Goal: Task Accomplishment & Management: Use online tool/utility

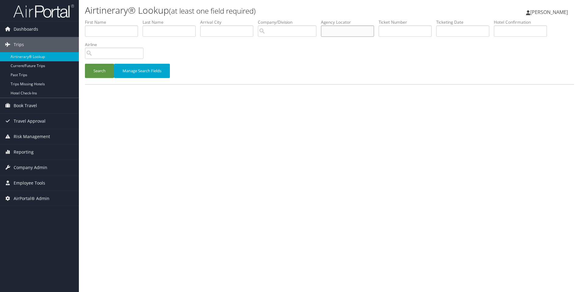
click at [349, 32] on input "text" at bounding box center [347, 30] width 53 height 11
paste input "D5PBPK"
type input "D5PBPK"
click at [85, 64] on button "Search" at bounding box center [99, 71] width 29 height 14
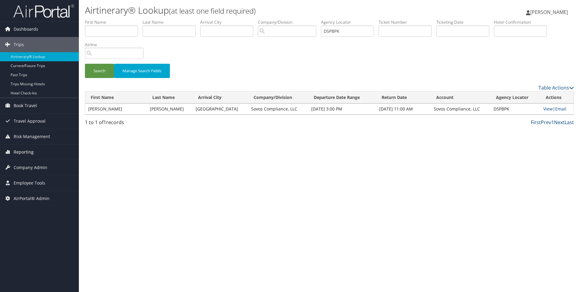
click at [19, 148] on span "Reporting" at bounding box center [24, 151] width 20 height 15
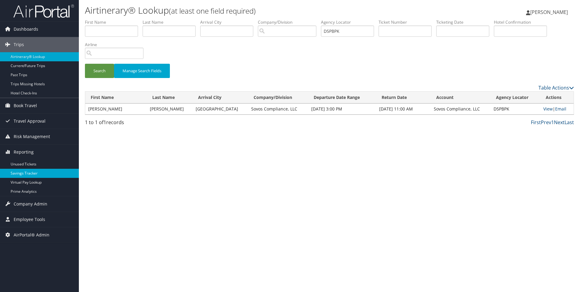
click at [33, 177] on link "Savings Tracker" at bounding box center [39, 173] width 79 height 9
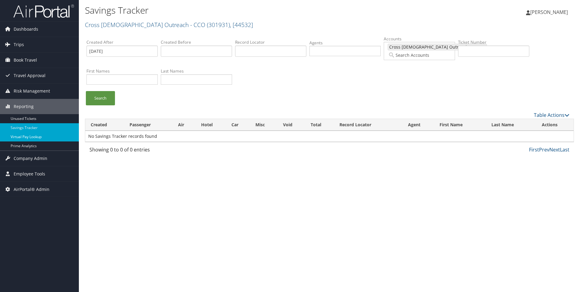
click at [40, 135] on link "Virtual Pay Lookup" at bounding box center [39, 136] width 79 height 9
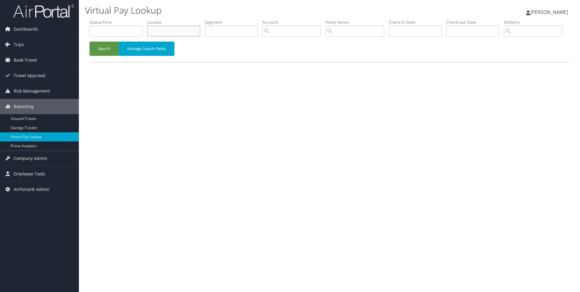
click at [172, 32] on input "text" at bounding box center [173, 30] width 53 height 11
paste input "D5PBPK"
type input "D5PBPK"
click at [89, 42] on button "Search" at bounding box center [103, 49] width 29 height 14
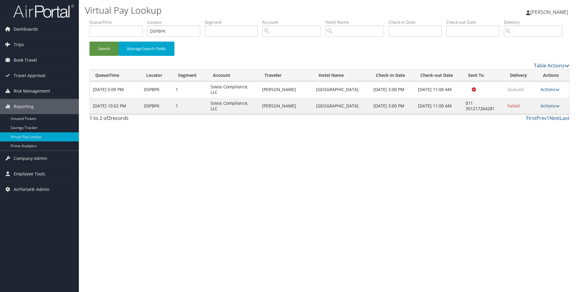
drag, startPoint x: 361, startPoint y: 127, endPoint x: 316, endPoint y: 125, distance: 44.9
click at [316, 114] on tr "Aug 28, 2025 10:02 PM D5PBPK 1 Sovos Compliance, LLC CHRISTOPHER CLINTON Lisbon…" at bounding box center [329, 106] width 479 height 16
copy tr "Lisbon Marriott Hotel"
click at [550, 109] on link "Actions" at bounding box center [550, 106] width 19 height 6
click at [533, 120] on link "Resend" at bounding box center [532, 115] width 52 height 10
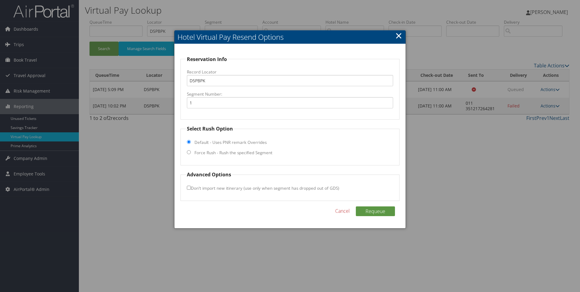
click at [189, 153] on input "Force Rush - Rush the specified Segment" at bounding box center [189, 152] width 4 height 4
radio input "true"
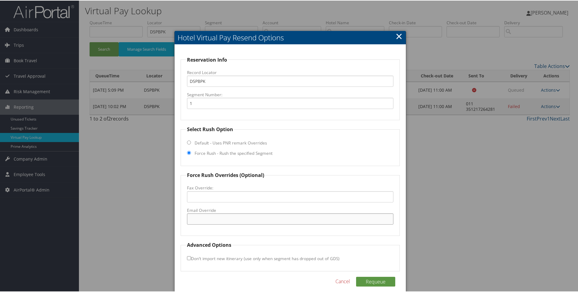
click at [207, 217] on input "Email Override" at bounding box center [290, 218] width 207 height 11
paste input ""lisbon@marriotthotels.com" <lisbon@marriotthotels.com>"
drag, startPoint x: 246, startPoint y: 219, endPoint x: 342, endPoint y: 231, distance: 96.1
click at [342, 231] on fieldset "Force Rush Overrides (Optional) Fax Override: Email Override "lisbon@marriottho…" at bounding box center [289, 203] width 219 height 64
click at [190, 220] on input ""lisbon@marriotthotels.com" at bounding box center [290, 218] width 207 height 11
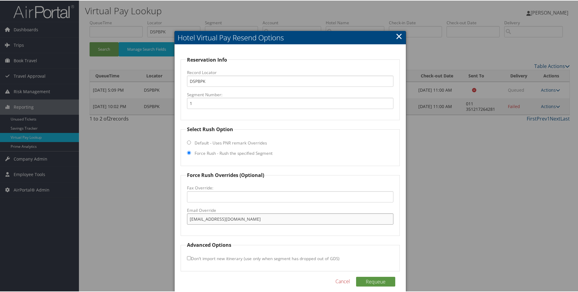
type input "lisbon@marriotthotels.com"
click at [277, 241] on fieldset "Advanced Options Don't import new itinerary (use only when segment has dropped …" at bounding box center [289, 256] width 219 height 30
click at [379, 284] on button "Requeue" at bounding box center [375, 281] width 39 height 10
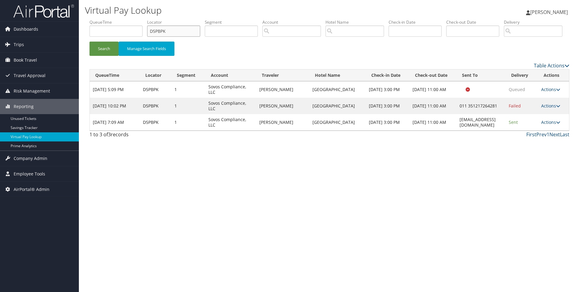
drag, startPoint x: 179, startPoint y: 28, endPoint x: 109, endPoint y: 34, distance: 70.3
click at [109, 19] on ul "QueueTime Locator D5PBPK Segment Account Traveler Hotel Name Check-in Date Chec…" at bounding box center [329, 19] width 480 height 0
paste input "CXNGQG"
type input "CXNGQG"
click at [89, 42] on button "Search" at bounding box center [103, 49] width 29 height 14
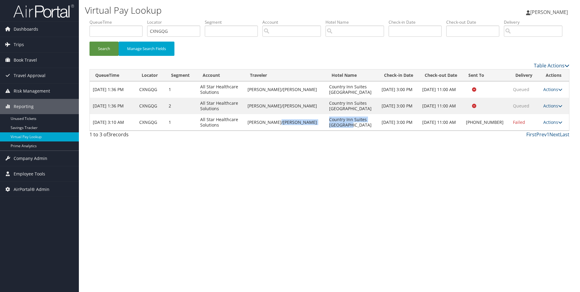
drag, startPoint x: 344, startPoint y: 147, endPoint x: 312, endPoint y: 143, distance: 32.2
click at [312, 130] on tr "Aug 29, 2025 3:10 AM CXNGQG 1 All Star Healthcare Solutions EWING/GREGORY Count…" at bounding box center [329, 122] width 479 height 16
copy tr "Country Inn Suites Lewisburg"
click at [550, 125] on link "Actions" at bounding box center [552, 122] width 19 height 6
click at [525, 136] on link "Resend" at bounding box center [532, 131] width 52 height 10
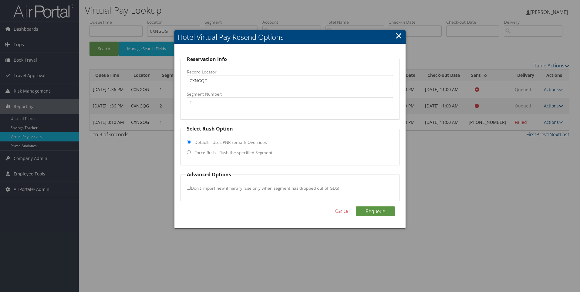
click at [188, 151] on input "Force Rush - Rush the specified Segment" at bounding box center [189, 152] width 4 height 4
radio input "true"
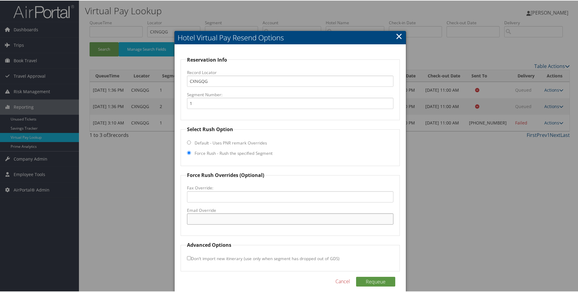
click at [196, 217] on input "Email Override" at bounding box center [290, 218] width 207 height 11
paste input ""CX_LEPA@countryinnamericas.com" <CX_LEPA@countryinnamericas.com>"
drag, startPoint x: 374, startPoint y: 216, endPoint x: 261, endPoint y: 227, distance: 112.8
click at [261, 227] on fieldset "Force Rush Overrides (Optional) Fax Override: Email Override "CX_LEPA@countryin…" at bounding box center [289, 203] width 219 height 64
click at [191, 219] on input ""CX_LEPA@countryinnamericas.com" at bounding box center [290, 218] width 207 height 11
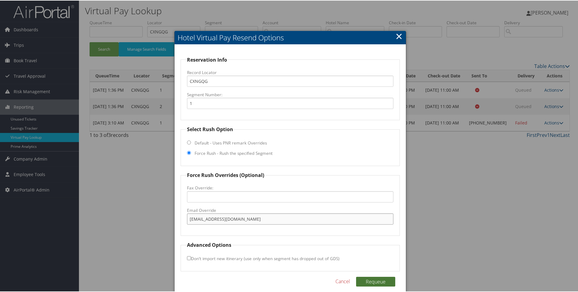
type input "CX_LEPA@countryinnamericas.com"
click at [369, 280] on button "Requeue" at bounding box center [375, 281] width 39 height 10
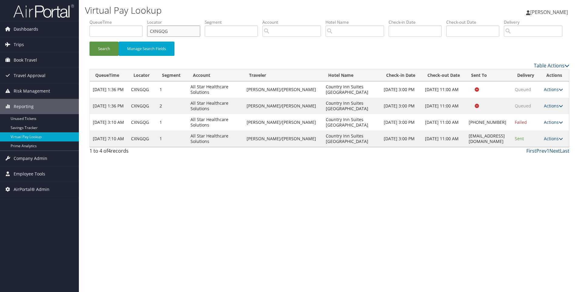
drag, startPoint x: 178, startPoint y: 31, endPoint x: 85, endPoint y: 35, distance: 93.2
click at [85, 35] on div "Virtual Pay Lookup Sophia Cain Sophia Cain My Settings Travel Agency Contacts L…" at bounding box center [329, 146] width 501 height 292
paste input "TP7B4"
type input "CTP7B4"
click at [89, 42] on button "Search" at bounding box center [103, 49] width 29 height 14
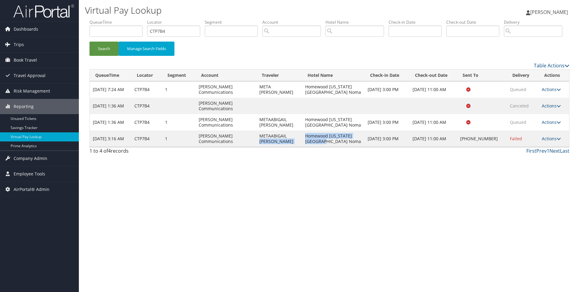
drag, startPoint x: 326, startPoint y: 163, endPoint x: 300, endPoint y: 160, distance: 25.9
click at [300, 147] on tr "Aug 29, 2025 3:16 AM CTP7B4 1 Sorenson Communications METAABIGAIL HOBSON Homewo…" at bounding box center [329, 138] width 479 height 16
click at [300, 147] on td "METAABIGAIL HOBSON" at bounding box center [279, 138] width 46 height 16
drag, startPoint x: 329, startPoint y: 166, endPoint x: 304, endPoint y: 159, distance: 25.8
click at [304, 147] on td "Homewood Washington Dc Noma" at bounding box center [333, 138] width 62 height 16
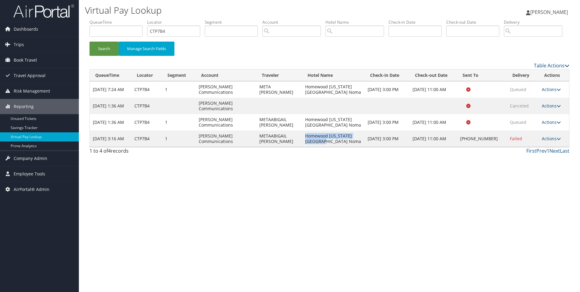
copy td "Homewood Washington Dc Noma"
click at [544, 141] on link "Actions" at bounding box center [551, 139] width 19 height 6
click at [535, 153] on link "Resend" at bounding box center [532, 147] width 52 height 10
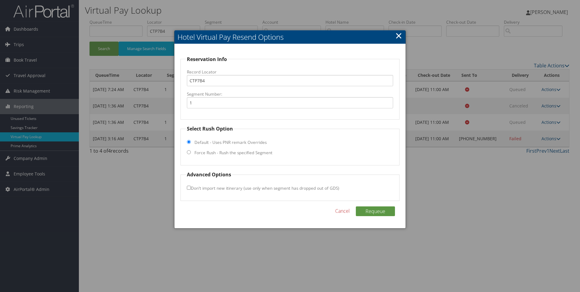
click at [190, 151] on input "Force Rush - Rush the specified Segment" at bounding box center [189, 152] width 4 height 4
radio input "true"
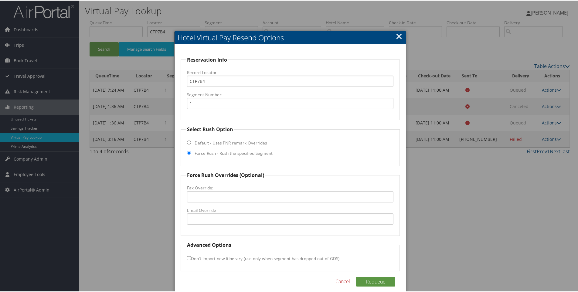
click at [220, 227] on fieldset "Force Rush Overrides (Optional) Fax Override: Email Override" at bounding box center [289, 203] width 219 height 64
click at [210, 220] on input "Email Override" at bounding box center [290, 218] width 207 height 11
paste input "DCANE_homewood@hilton.com"
type input "DCANE_homewood@hilton.com"
click at [376, 268] on fieldset "Advanced Options Don't import new itinerary (use only when segment has dropped …" at bounding box center [289, 256] width 219 height 30
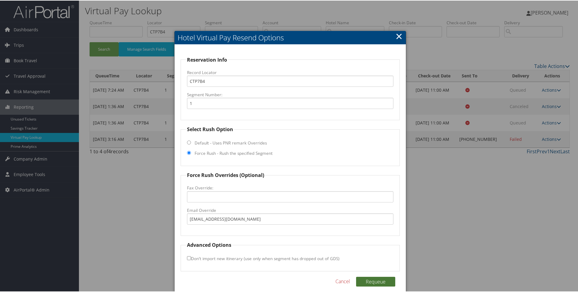
click at [375, 278] on button "Requeue" at bounding box center [375, 281] width 39 height 10
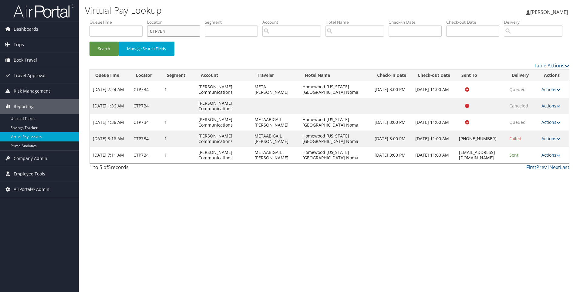
drag, startPoint x: 177, startPoint y: 30, endPoint x: 110, endPoint y: 17, distance: 68.8
click at [110, 17] on div "Virtual Pay Lookup Sophia Cain Sophia Cain My Settings Travel Agency Contacts L…" at bounding box center [329, 146] width 501 height 292
paste input "D1TCLZ"
type input "D1TCLZ"
click at [89, 42] on button "Search" at bounding box center [103, 49] width 29 height 14
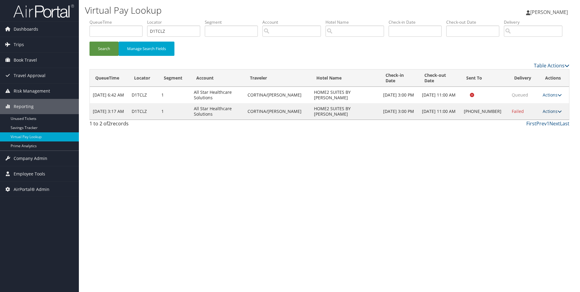
click at [546, 114] on link "Actions" at bounding box center [552, 111] width 19 height 6
click at [529, 151] on link "View Itinerary" at bounding box center [532, 145] width 52 height 10
click at [557, 114] on link "Actions" at bounding box center [552, 111] width 19 height 6
click at [532, 120] on link "Resend" at bounding box center [532, 115] width 52 height 10
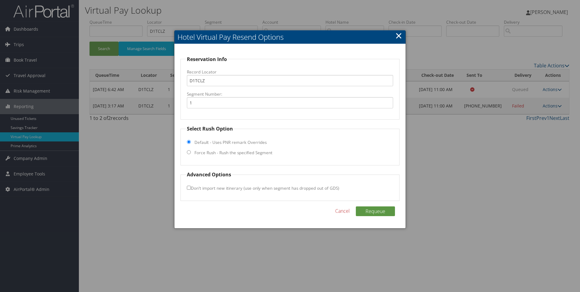
click at [223, 154] on label "Force Rush - Rush the specified Segment" at bounding box center [233, 153] width 78 height 6
click at [191, 154] on input "Force Rush - Rush the specified Segment" at bounding box center [189, 152] width 4 height 4
radio input "true"
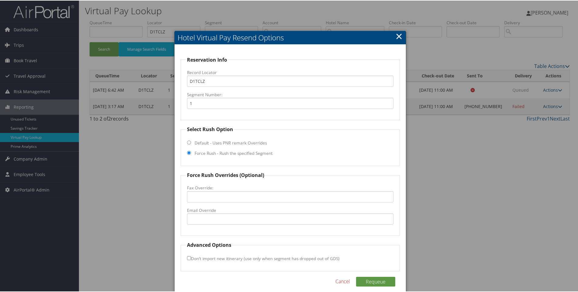
click at [202, 211] on label "Email Override" at bounding box center [290, 210] width 207 height 6
click at [202, 213] on input "Email Override" at bounding box center [290, 218] width 207 height 11
paste input "ATLIN_Home2@hilton.com"
type input "ATLIN_Home2@hilton.com"
click at [365, 282] on button "Requeue" at bounding box center [375, 281] width 39 height 10
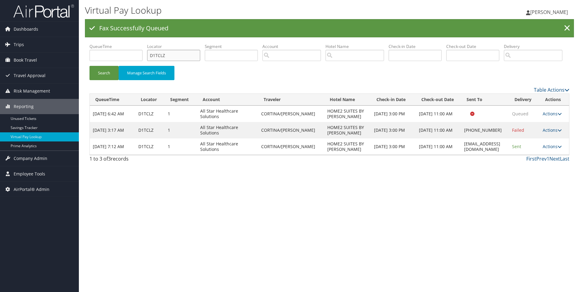
drag, startPoint x: 172, startPoint y: 54, endPoint x: 115, endPoint y: 52, distance: 57.7
click at [115, 43] on ul "QueueTime Locator D1TCLZ Segment Account Traveler Hotel Name Check-in Date Chec…" at bounding box center [329, 43] width 480 height 0
paste input "2YTVK"
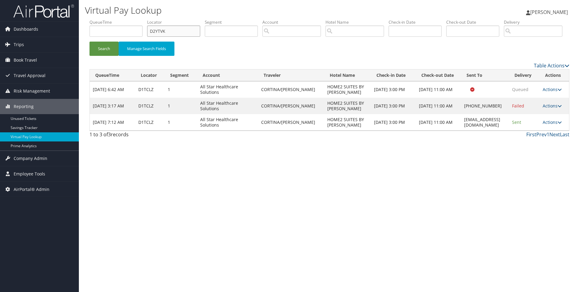
type input "D2YTVK"
click at [89, 42] on button "Search" at bounding box center [103, 49] width 29 height 14
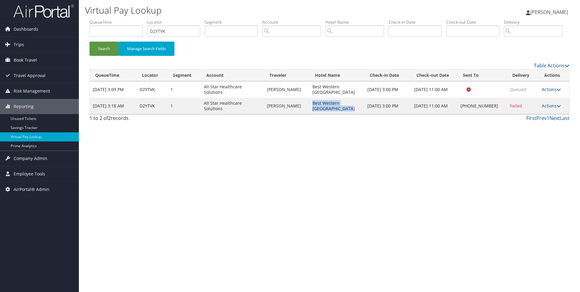
drag, startPoint x: 339, startPoint y: 132, endPoint x: 312, endPoint y: 126, distance: 27.4
click at [312, 114] on td "Best Western Gold Country Inn" at bounding box center [336, 106] width 55 height 16
copy td "Best Western Gold Country Inn"
click at [551, 109] on link "Actions" at bounding box center [551, 106] width 19 height 6
click at [534, 120] on link "Resend" at bounding box center [532, 115] width 52 height 10
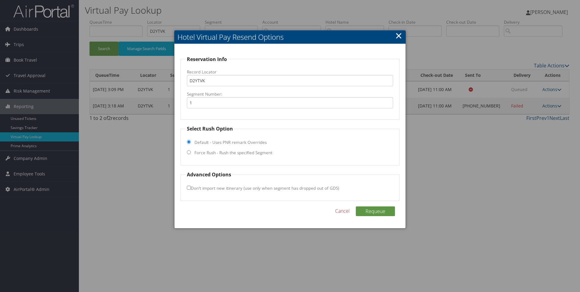
click at [230, 156] on label "Force Rush - Rush the specified Segment" at bounding box center [233, 153] width 78 height 6
click at [191, 154] on input "Force Rush - Rush the specified Segment" at bounding box center [189, 152] width 4 height 4
radio input "true"
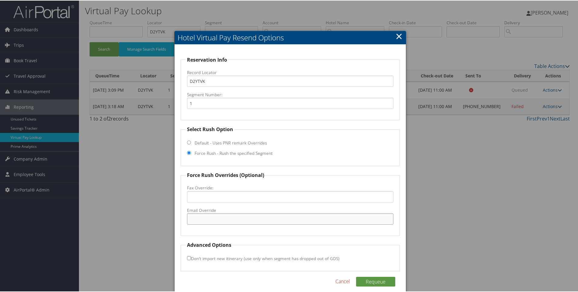
click at [202, 213] on input "Email Override" at bounding box center [290, 218] width 207 height 11
paste input ""05353@hotel.bestwestern.com" <05353@hotel.bestwestern.com>"
drag, startPoint x: 253, startPoint y: 218, endPoint x: 442, endPoint y: 205, distance: 189.8
click at [442, 205] on body "Menu Dashboards ► AirPortal 360™ (Manager) AirPortal 360™ (Agent) My Travel Das…" at bounding box center [290, 146] width 580 height 292
click at [191, 218] on input ""05353@hotel.bestwestern.com" at bounding box center [290, 218] width 207 height 11
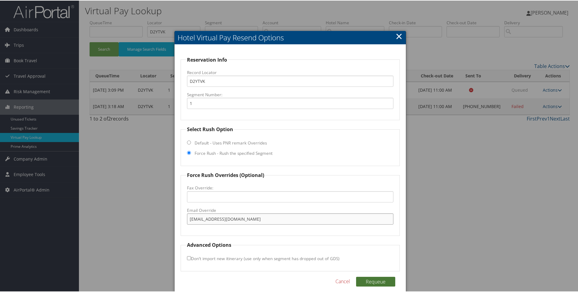
type input "05353@hotel.bestwestern.com"
click at [369, 282] on button "Requeue" at bounding box center [375, 281] width 39 height 10
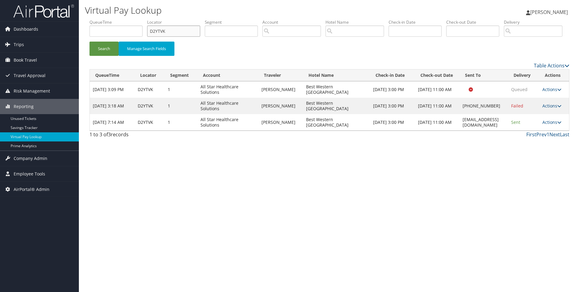
drag, startPoint x: 179, startPoint y: 28, endPoint x: 109, endPoint y: 24, distance: 69.6
click at [109, 19] on ul "QueueTime Locator D2YTVK Segment Account Traveler Hotel Name Check-in Date Chec…" at bounding box center [329, 19] width 480 height 0
paste input "3KRT8"
type input "D3KRT8"
click at [89, 42] on button "Search" at bounding box center [103, 49] width 29 height 14
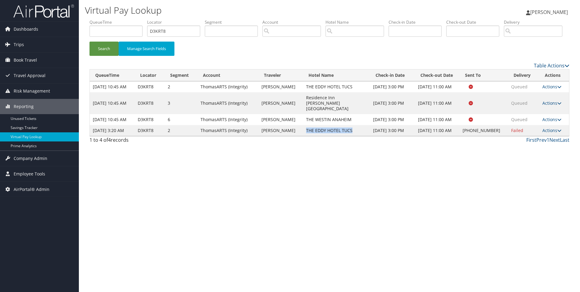
drag, startPoint x: 356, startPoint y: 158, endPoint x: 304, endPoint y: 156, distance: 52.5
click at [304, 136] on td "THE EDDY HOTEL TUCS" at bounding box center [336, 130] width 67 height 11
copy td "THE EDDY HOTEL TUCS"
click at [544, 133] on link "Actions" at bounding box center [551, 130] width 19 height 6
click at [538, 153] on link "Resend" at bounding box center [533, 147] width 52 height 10
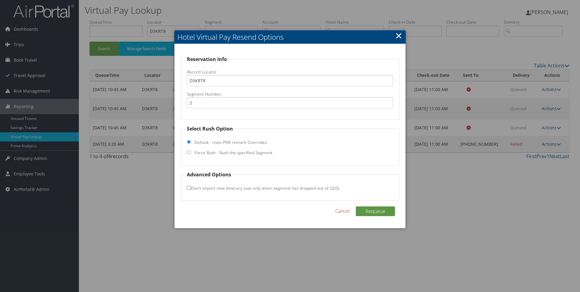
click at [191, 152] on input "Force Rush - Rush the specified Segment" at bounding box center [189, 152] width 4 height 4
radio input "true"
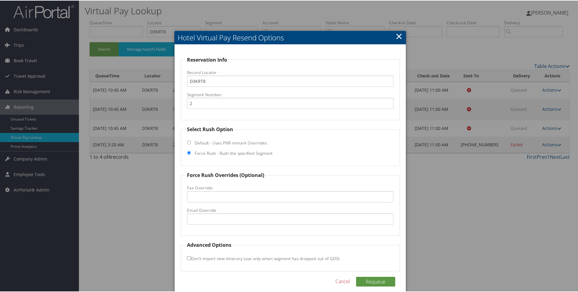
click at [209, 212] on label "Email Override" at bounding box center [290, 210] width 207 height 6
click at [209, 213] on input "Email Override" at bounding box center [290, 218] width 207 height 11
paste input "TUSED_HOTEL@hilton.com"
type input "TUSED_HOTEL@hilton.com"
click at [367, 282] on button "Requeue" at bounding box center [375, 281] width 39 height 10
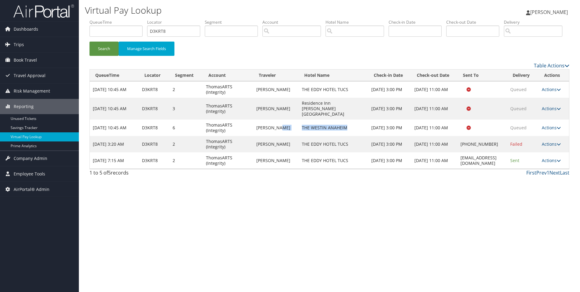
drag, startPoint x: 339, startPoint y: 145, endPoint x: 282, endPoint y: 142, distance: 57.4
click at [282, 136] on tr "Aug 14, 2025 10:45 AM D3KRT8 6 ThomasARTS (Integrity) TIM MADSEN THE WESTIN ANA…" at bounding box center [329, 128] width 479 height 16
click at [548, 147] on link "Actions" at bounding box center [551, 144] width 19 height 6
click at [541, 184] on link "View Itinerary" at bounding box center [534, 178] width 52 height 10
click at [550, 120] on td "Actions Resend Logs View Itinerary" at bounding box center [554, 109] width 30 height 22
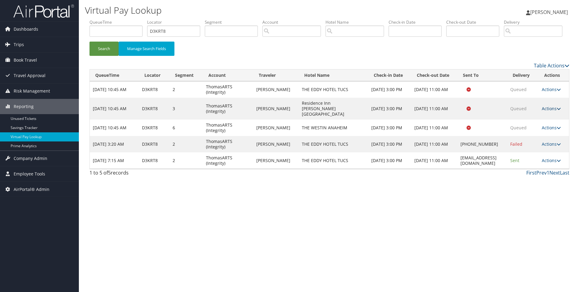
click at [550, 111] on link "Actions" at bounding box center [551, 109] width 19 height 6
click at [547, 120] on link "Resend" at bounding box center [541, 115] width 38 height 10
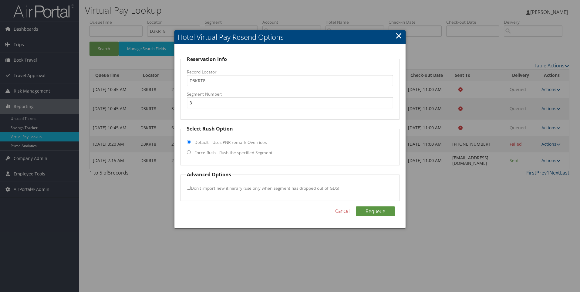
click at [201, 152] on label "Force Rush - Rush the specified Segment" at bounding box center [233, 153] width 78 height 6
click at [191, 152] on input "Force Rush - Rush the specified Segment" at bounding box center [189, 152] width 4 height 4
radio input "true"
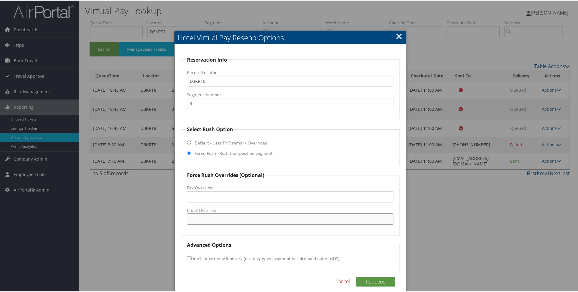
click at [209, 222] on input "Email Override" at bounding box center [290, 218] width 207 height 11
paste input ""elizabeth.vessey@marriott.com" <elizabeth.vessey@marriott.com>"
drag, startPoint x: 355, startPoint y: 219, endPoint x: 257, endPoint y: 222, distance: 97.7
click at [257, 222] on input ""elizabeth.vessey@marriott.com" <elizabeth.vessey@marriott.com>" at bounding box center [290, 218] width 207 height 11
click at [191, 220] on input ""elizabeth.vessey@marriott.com" at bounding box center [290, 218] width 207 height 11
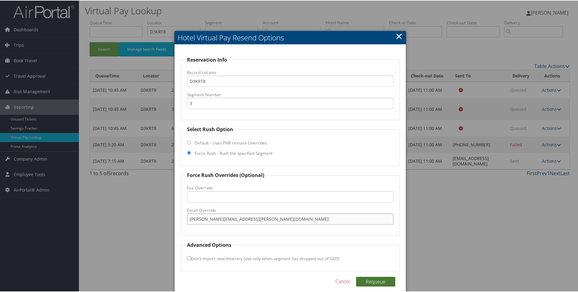
type input "elizabeth.vessey@marriott.com"
click at [376, 278] on button "Requeue" at bounding box center [375, 281] width 39 height 10
click at [573, 53] on div at bounding box center [290, 146] width 580 height 292
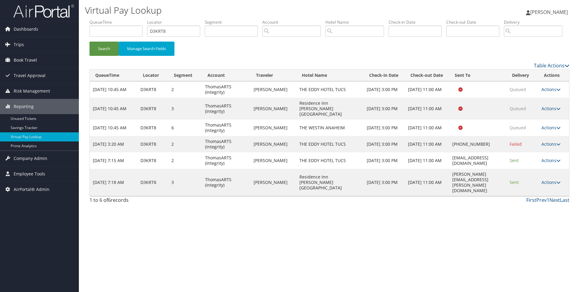
click at [547, 136] on td "Actions Resend Logs View Itinerary" at bounding box center [553, 128] width 31 height 16
click at [547, 130] on link "Actions" at bounding box center [550, 128] width 19 height 6
click at [527, 136] on link "Resend" at bounding box center [541, 131] width 38 height 10
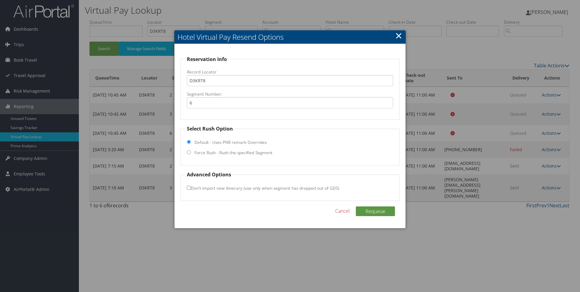
click at [187, 152] on input "Force Rush - Rush the specified Segment" at bounding box center [189, 152] width 4 height 4
radio input "true"
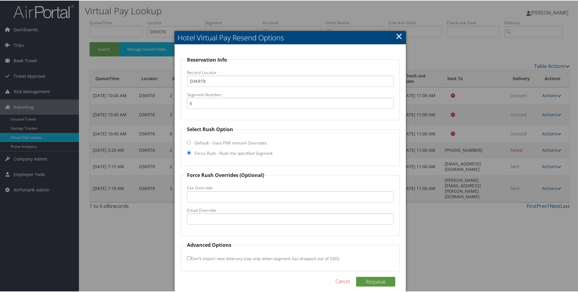
click at [206, 213] on label "Email Override" at bounding box center [290, 210] width 207 height 6
click at [206, 213] on input "Email Override" at bounding box center [290, 218] width 207 height 11
paste input ""cynthia.ordyke@westinanaheim.com" <cynthia.ordyke@westinanaheim.com>"
drag, startPoint x: 263, startPoint y: 216, endPoint x: 430, endPoint y: 208, distance: 167.6
click at [430, 208] on body "Menu Dashboards ► AirPortal 360™ (Manager) AirPortal 360™ (Agent) My Travel Das…" at bounding box center [290, 146] width 580 height 292
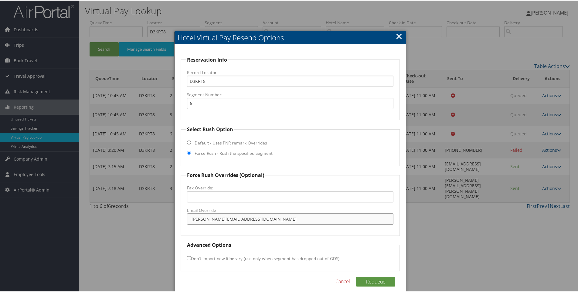
click at [191, 216] on input ""cynthia.ordyke@westinanaheim.com" at bounding box center [290, 218] width 207 height 11
type input "cynthia.ordyke@westinanaheim.com"
click at [383, 282] on button "Requeue" at bounding box center [375, 281] width 39 height 10
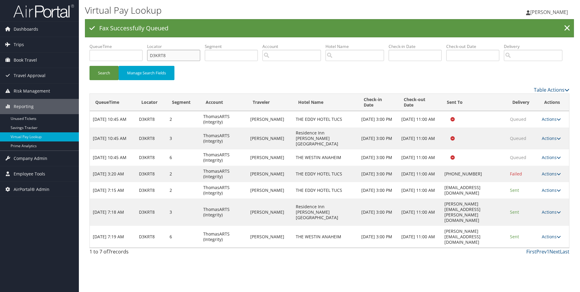
drag, startPoint x: 172, startPoint y: 59, endPoint x: 150, endPoint y: 58, distance: 21.6
click at [150, 58] on input "D3KRT8" at bounding box center [173, 55] width 53 height 11
paste input "TJ1X"
type input "D3TJ1X"
click at [89, 66] on button "Search" at bounding box center [103, 73] width 29 height 14
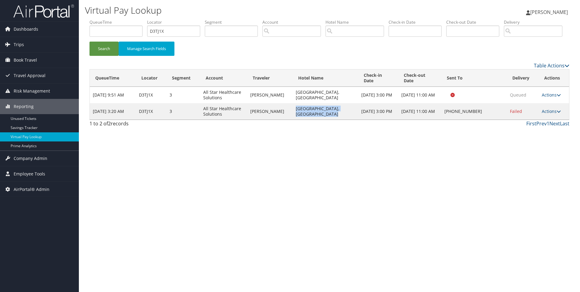
drag, startPoint x: 323, startPoint y: 133, endPoint x: 287, endPoint y: 121, distance: 38.1
click at [293, 120] on td "Hilton Garden Inn Ocala Downtown, Fl" at bounding box center [326, 111] width 66 height 16
copy td "Hilton Garden Inn Ocala Downtown, Fl"
click at [550, 114] on link "Actions" at bounding box center [551, 111] width 19 height 6
click at [539, 120] on link "Resend" at bounding box center [533, 115] width 52 height 10
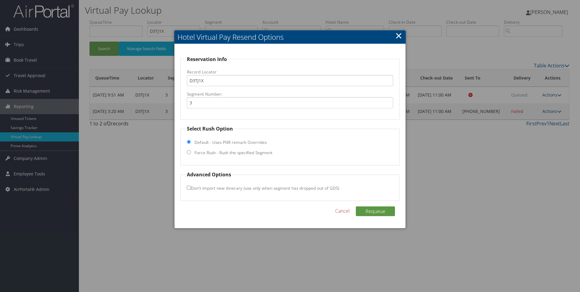
click at [189, 153] on input "Force Rush - Rush the specified Segment" at bounding box center [189, 152] width 4 height 4
radio input "true"
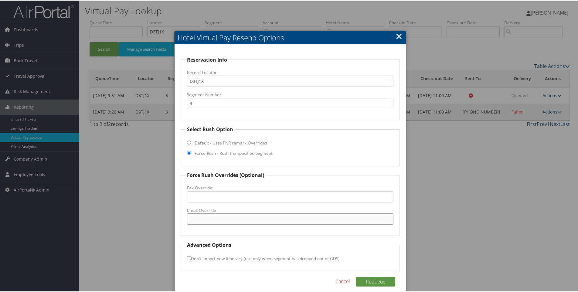
click at [207, 216] on input "Email Override" at bounding box center [290, 218] width 207 height 11
paste input "OCFDT_GM@Hilton.com"
type input "OCFDT_GM@Hilton.com"
click at [366, 283] on button "Requeue" at bounding box center [375, 281] width 39 height 10
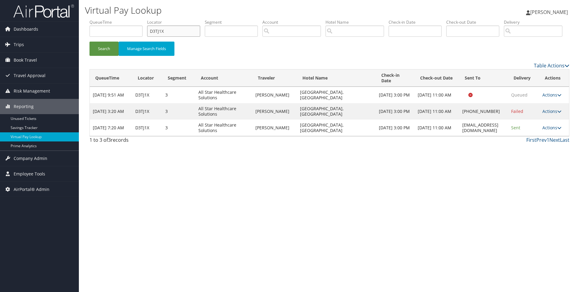
drag, startPoint x: 155, startPoint y: 34, endPoint x: 111, endPoint y: 34, distance: 44.0
click at [111, 19] on ul "QueueTime Locator D3TJ1X Segment Account Traveler Hotel Name Check-in Date Chec…" at bounding box center [329, 19] width 480 height 0
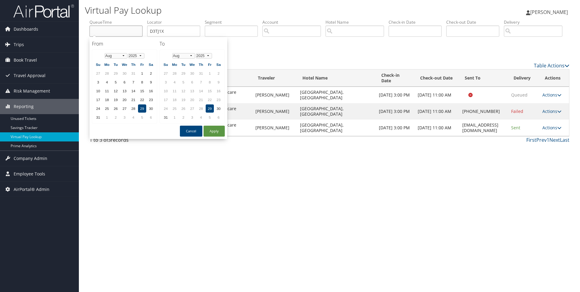
paste input "D6L88G"
type input "D6L88G"
click at [111, 34] on input "D6L88G" at bounding box center [115, 30] width 53 height 11
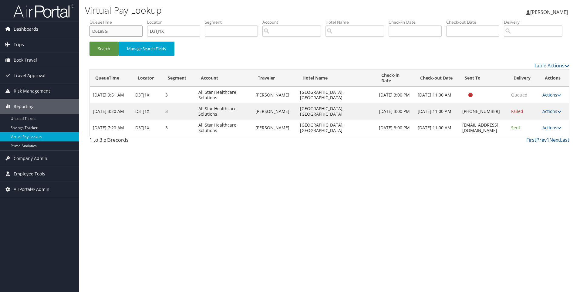
drag, startPoint x: 107, startPoint y: 30, endPoint x: 58, endPoint y: 32, distance: 49.5
click at [58, 32] on div "Dashboards AirPortal 360™ (Manager) AirPortal 360™ (Agent) My Travel Dashboard …" at bounding box center [290, 146] width 580 height 292
drag, startPoint x: 172, startPoint y: 32, endPoint x: 111, endPoint y: 26, distance: 61.2
click at [111, 19] on ul "QueueTime Locator D3TJ1X Segment Account Traveler Hotel Name Check-in Date Chec…" at bounding box center [329, 19] width 480 height 0
paste input "6L88G"
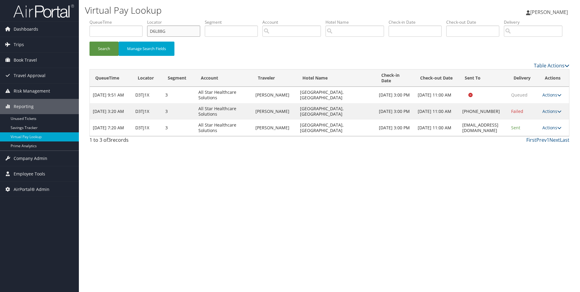
type input "D6L88G"
click at [89, 42] on button "Search" at bounding box center [103, 49] width 29 height 14
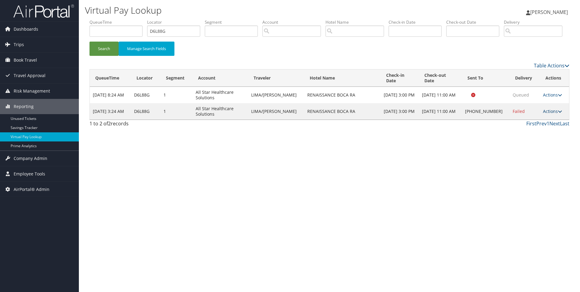
click at [550, 114] on link "Actions" at bounding box center [552, 111] width 19 height 6
click at [545, 151] on link "View Itinerary" at bounding box center [533, 145] width 52 height 10
click at [558, 113] on icon at bounding box center [560, 111] width 4 height 4
click at [547, 120] on link "Resend" at bounding box center [533, 115] width 52 height 10
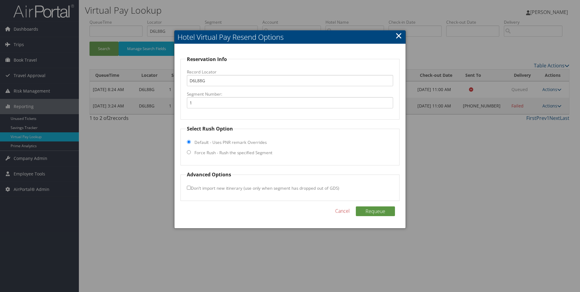
click at [188, 152] on input "Force Rush - Rush the specified Segment" at bounding box center [189, 152] width 4 height 4
radio input "true"
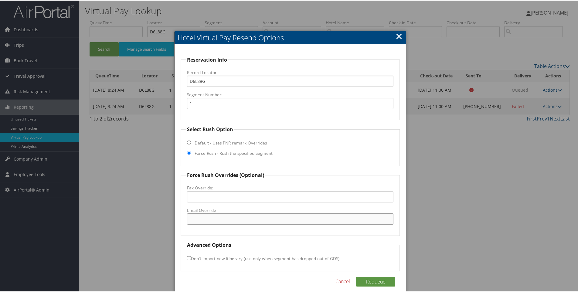
click at [201, 216] on input "Email Override" at bounding box center [290, 218] width 207 height 11
paste input ""marsha.cummings@bocarenaissance.com" <marsha.cummings@bocarenaissance.com>"
drag, startPoint x: 274, startPoint y: 218, endPoint x: 470, endPoint y: 214, distance: 196.0
click at [470, 214] on body "Menu Dashboards ► AirPortal 360™ (Manager) AirPortal 360™ (Agent) My Travel Das…" at bounding box center [290, 146] width 580 height 292
click at [188, 219] on input ""marsha.cummings@bocarenaissance.com" at bounding box center [290, 218] width 207 height 11
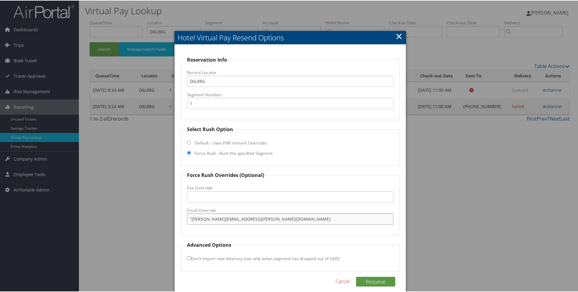
scroll to position [6, 0]
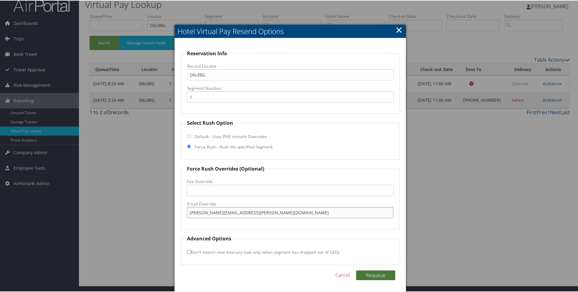
type input "marsha.cummings@bocarenaissance.com"
click at [375, 274] on button "Requeue" at bounding box center [375, 275] width 39 height 10
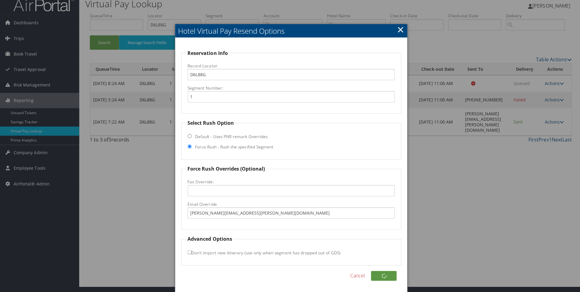
scroll to position [0, 0]
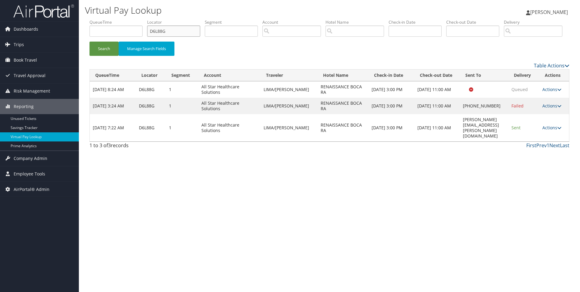
drag, startPoint x: 168, startPoint y: 28, endPoint x: 116, endPoint y: 29, distance: 52.5
click at [116, 19] on ul "QueueTime Locator D6L88G Segment Account Traveler Hotel Name Check-in Date Chec…" at bounding box center [329, 19] width 480 height 0
paste input "56MY4"
click at [89, 42] on button "Search" at bounding box center [103, 49] width 29 height 14
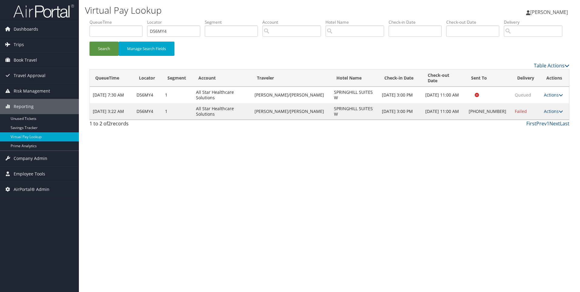
drag, startPoint x: 487, startPoint y: 132, endPoint x: 469, endPoint y: 126, distance: 18.7
click at [469, 120] on td "+1 (321) 821-6344" at bounding box center [489, 111] width 46 height 16
copy td "+1 (321) 821-6344"
drag, startPoint x: 190, startPoint y: 26, endPoint x: 106, endPoint y: 25, distance: 84.0
click at [106, 19] on ul "QueueTime Locator D56MY4 Segment Account Traveler Hotel Name Check-in Date Chec…" at bounding box center [329, 19] width 480 height 0
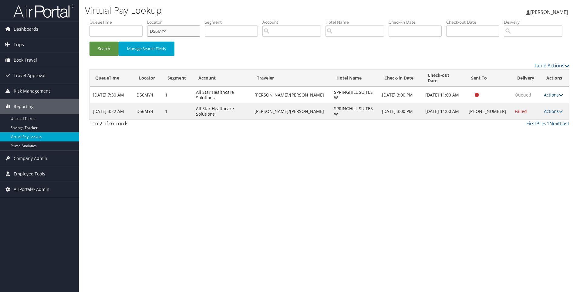
paste input "6LCQ"
type input "D6LCQ4"
click at [89, 42] on button "Search" at bounding box center [103, 49] width 29 height 14
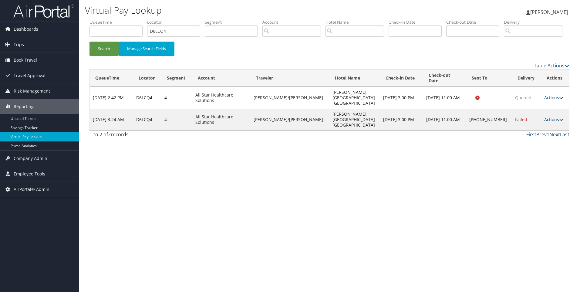
click at [551, 122] on link "Actions" at bounding box center [553, 119] width 19 height 6
click at [534, 151] on link "View Itinerary" at bounding box center [533, 145] width 52 height 10
click at [544, 122] on link "Actions" at bounding box center [553, 119] width 19 height 6
click at [538, 120] on link "Resend" at bounding box center [533, 115] width 52 height 10
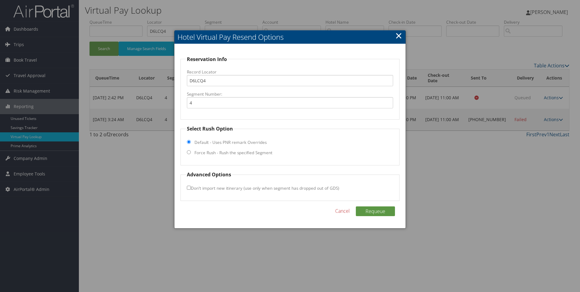
click at [189, 152] on input "Force Rush - Rush the specified Segment" at bounding box center [189, 152] width 4 height 4
radio input "true"
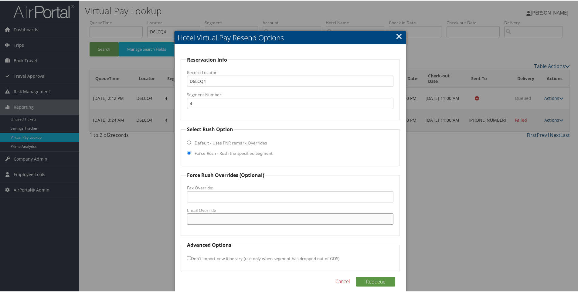
click at [208, 215] on input "Email Override" at bounding box center [290, 218] width 207 height 11
paste input "FWBBH_GM@hilton.com"
type input "FWBBH_GM@hilton.com"
click at [369, 281] on button "Requeue" at bounding box center [375, 281] width 39 height 10
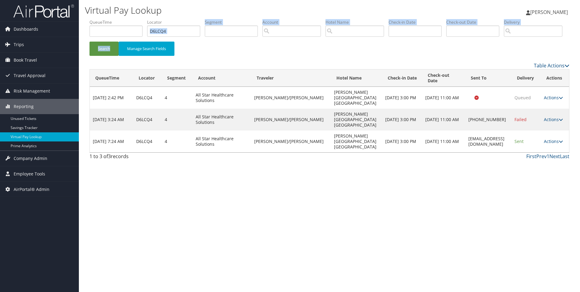
drag, startPoint x: 163, startPoint y: 52, endPoint x: 157, endPoint y: 32, distance: 20.1
click at [157, 32] on form "QueueTime Locator D6LCQ4 Segment Account Traveler Hotel Name Check-in Date Chec…" at bounding box center [329, 40] width 480 height 42
click at [157, 32] on input "D6LCQ4" at bounding box center [173, 30] width 53 height 11
paste input "720D9"
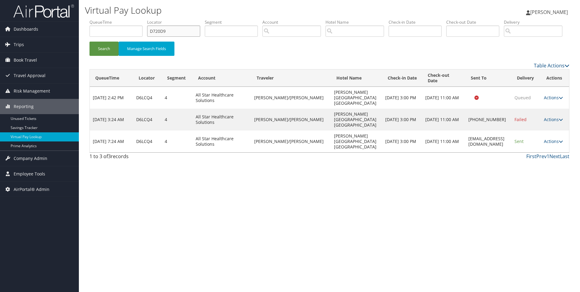
type input "D720D9"
click at [89, 42] on button "Search" at bounding box center [103, 49] width 29 height 14
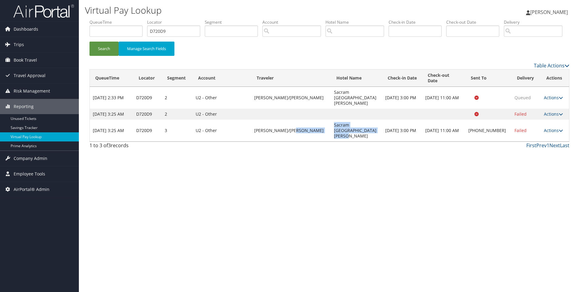
drag, startPoint x: 359, startPoint y: 145, endPoint x: 320, endPoint y: 140, distance: 39.1
click at [320, 140] on tr "Aug 29, 2025 3:25 AM D720D9 3 U2 - Other SANTOSCOY/VANESSA Sacram Marriott Ranc…" at bounding box center [329, 131] width 479 height 22
copy tr "Sacram Marriott Rancho Cordova"
click at [547, 133] on link "Actions" at bounding box center [553, 130] width 19 height 6
click at [538, 136] on link "Resend" at bounding box center [533, 131] width 52 height 10
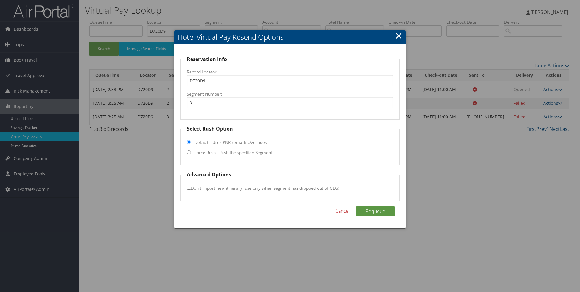
click at [217, 152] on label "Force Rush - Rush the specified Segment" at bounding box center [233, 153] width 78 height 6
click at [191, 152] on input "Force Rush - Rush the specified Segment" at bounding box center [189, 152] width 4 height 4
radio input "true"
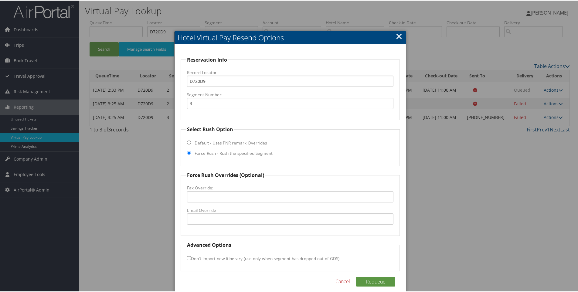
click at [222, 225] on fieldset "Force Rush Overrides (Optional) Fax Override: Email Override" at bounding box center [289, 203] width 219 height 64
click at [214, 218] on input "Email Override" at bounding box center [290, 218] width 207 height 11
paste input "socialmedia@marriottranchocordova.com"
type input "socialmedia@marriottranchocordova.com"
click at [381, 277] on button "Requeue" at bounding box center [375, 281] width 39 height 10
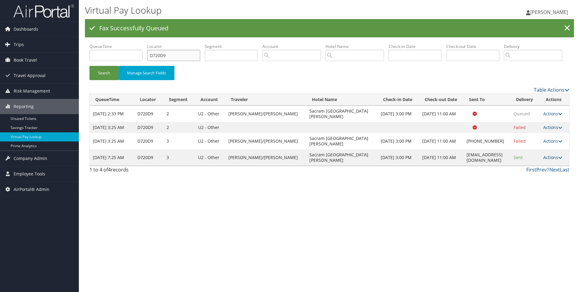
drag, startPoint x: 178, startPoint y: 55, endPoint x: 107, endPoint y: 66, distance: 71.7
click at [107, 43] on ul "QueueTime Locator D720D9 Segment Account Traveler Hotel Name Check-in Date Chec…" at bounding box center [329, 43] width 480 height 0
paste input "1FJF"
type input "D71FJF"
click at [89, 66] on button "Search" at bounding box center [103, 73] width 29 height 14
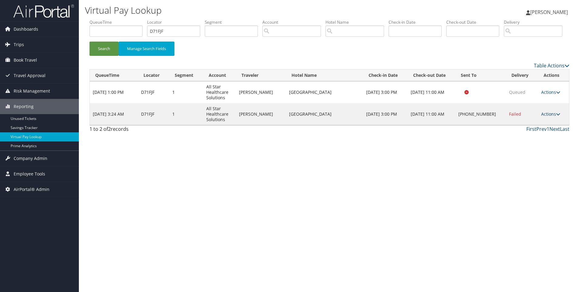
click at [554, 117] on link "Actions" at bounding box center [550, 114] width 19 height 6
click at [535, 159] on link "View Itinerary" at bounding box center [533, 154] width 52 height 10
click at [545, 117] on link "Actions" at bounding box center [550, 114] width 19 height 6
click at [531, 128] on link "Resend" at bounding box center [533, 123] width 52 height 10
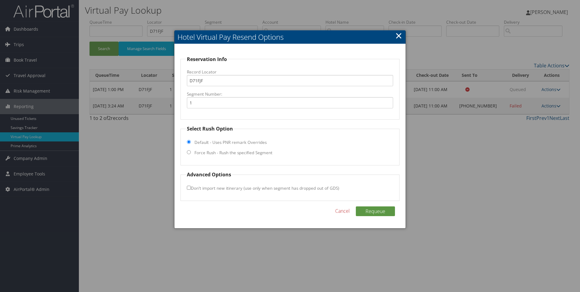
click at [223, 151] on label "Force Rush - Rush the specified Segment" at bounding box center [233, 153] width 78 height 6
click at [191, 151] on input "Force Rush - Rush the specified Segment" at bounding box center [189, 152] width 4 height 4
radio input "true"
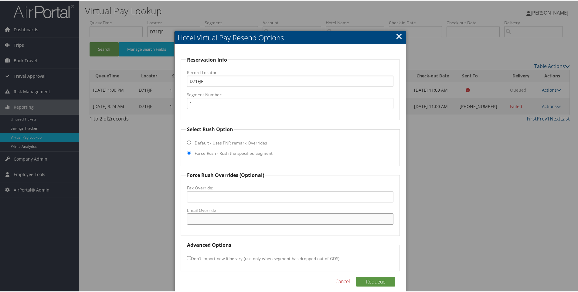
click at [214, 219] on input "Email Override" at bounding box center [290, 218] width 207 height 11
paste input ""avidocala@lbaproperties.com" <avidocala@lbaproperties.com>"
drag, startPoint x: 258, startPoint y: 219, endPoint x: 436, endPoint y: 220, distance: 177.8
click at [436, 220] on body "Menu Dashboards ► AirPortal 360™ (Manager) AirPortal 360™ (Agent) My Travel Das…" at bounding box center [290, 146] width 580 height 292
click at [191, 219] on input ""avidocala@lbaproperties.com" at bounding box center [290, 218] width 207 height 11
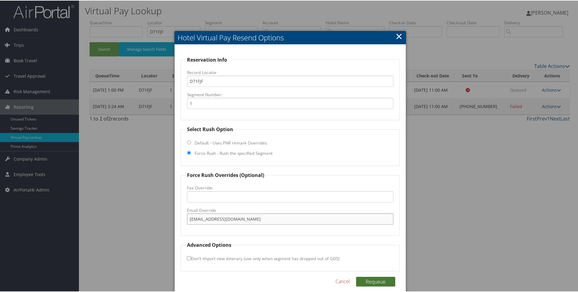
type input "avidocala@lbaproperties.com"
click at [376, 280] on button "Requeue" at bounding box center [375, 281] width 39 height 10
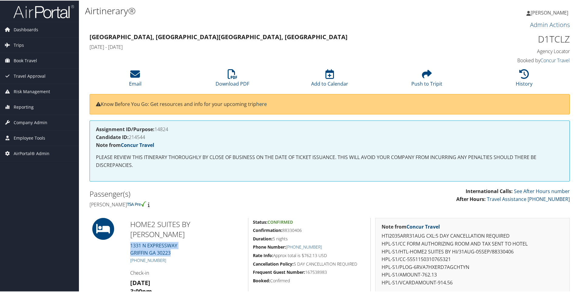
drag, startPoint x: 174, startPoint y: 241, endPoint x: 130, endPoint y: 236, distance: 44.3
click at [130, 236] on div "HOME2 SUITES BY HIL 1331 N EXPRESSWAY GRIFFIN GA 30223 +1 (678) 661-3707 Check-…" at bounding box center [187, 295] width 122 height 157
copy link "1331 N EXPRESSWAY GRIFFIN GA 30223"
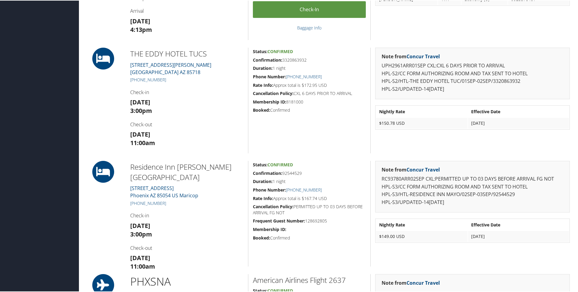
scroll to position [288, 0]
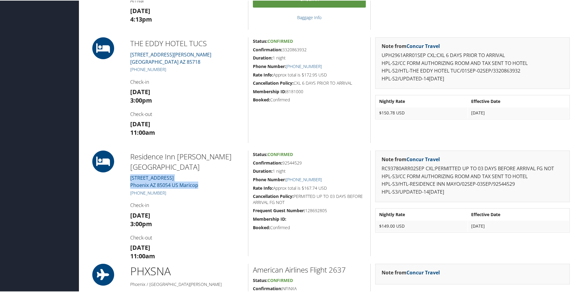
drag, startPoint x: 206, startPoint y: 172, endPoint x: 128, endPoint y: 169, distance: 77.7
click at [128, 169] on div "Residence Inn Mayo Cl Marriott 5665 E MAYO BOULEVARD Phoenix AZ 85054 US Marico…" at bounding box center [187, 203] width 122 height 106
copy link "5665 E MAYO BOULEVARD Phoenix AZ 85054 US Maricop"
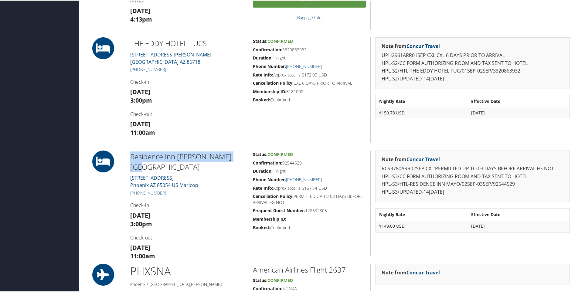
drag, startPoint x: 127, startPoint y: 158, endPoint x: 232, endPoint y: 156, distance: 105.3
click at [232, 156] on div "Residence Inn Mayo Cl Marriott 5665 E MAYO BOULEVARD Phoenix AZ 85054 US Marico…" at bounding box center [187, 203] width 122 height 106
copy h2 "Residence Inn Mayo Cl Marriott"
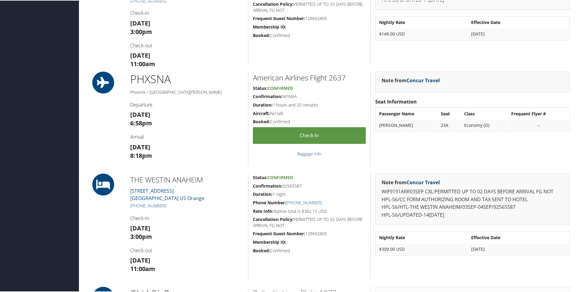
scroll to position [486, 0]
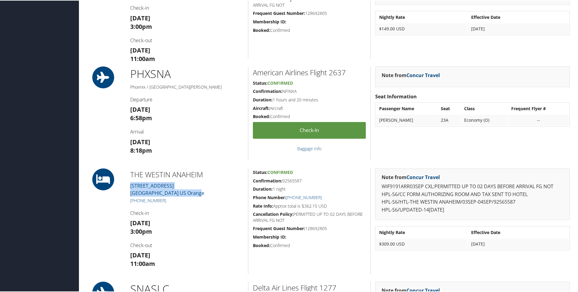
drag, startPoint x: 207, startPoint y: 191, endPoint x: 127, endPoint y: 183, distance: 80.7
click at [127, 183] on div "THE WESTIN ANAHEIM 1030 W KATELLA AVENUE Anaheim CA 92802 US Orange +1 (657) 27…" at bounding box center [187, 221] width 122 height 106
copy link "1030 W KATELLA AVENUE Anaheim CA 92802 US Orange"
drag, startPoint x: 207, startPoint y: 174, endPoint x: 127, endPoint y: 173, distance: 79.8
click at [127, 173] on div "THE WESTIN ANAHEIM 1030 W KATELLA AVENUE Anaheim CA 92802 US Orange +1 (657) 27…" at bounding box center [187, 221] width 122 height 106
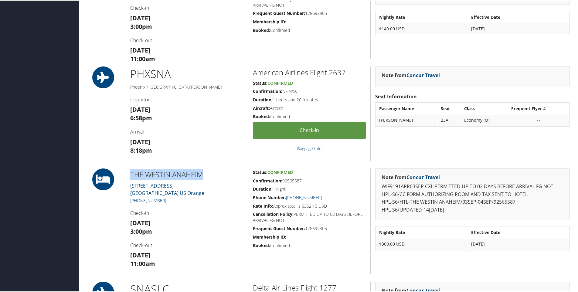
copy h2 "THE WESTIN ANAHEIM"
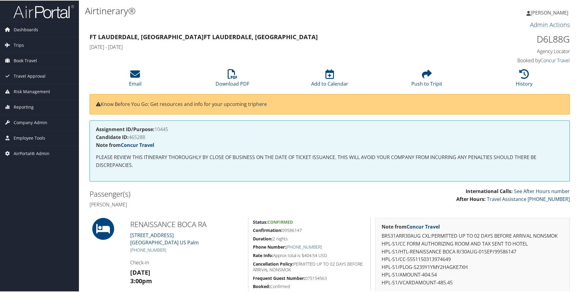
drag, startPoint x: 201, startPoint y: 238, endPoint x: 130, endPoint y: 235, distance: 71.7
click at [130, 235] on div "RENAISSANCE BOCA RA [STREET_ADDRESS] Palm [PHONE_NUMBER] Check-in [DATE] 3:00pm…" at bounding box center [187, 272] width 122 height 111
copy link "[STREET_ADDRESS] [GEOGRAPHIC_DATA]"
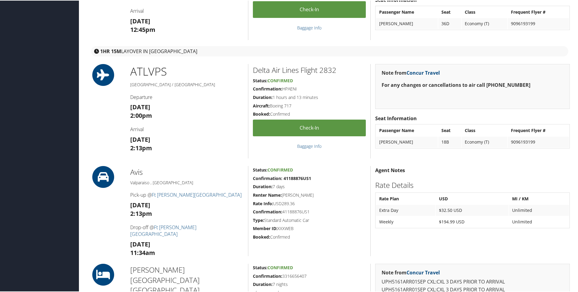
scroll to position [447, 0]
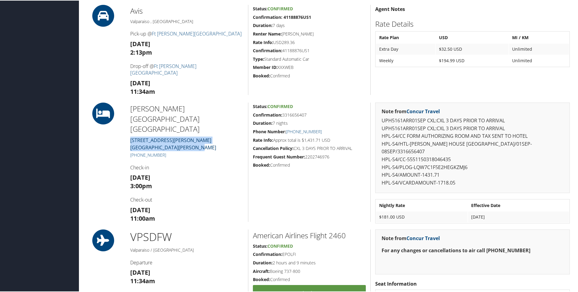
drag, startPoint x: 200, startPoint y: 124, endPoint x: 130, endPoint y: 120, distance: 69.9
click at [130, 120] on div "BEAL HOUSE FORT WAL 380 Santa Rosa Blvd Fort Walton Beach FL 32548 +1 (850) 243…" at bounding box center [187, 161] width 122 height 119
copy link "380 Santa Rosa Blvd Fort Walton Beach FL 32548"
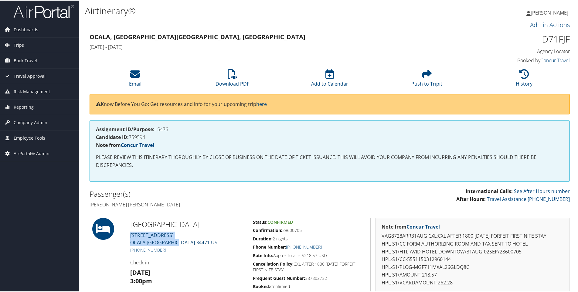
drag, startPoint x: 186, startPoint y: 242, endPoint x: 130, endPoint y: 235, distance: 56.0
click at [130, 235] on div "[GEOGRAPHIC_DATA] [STREET_ADDRESS] [PHONE_NUMBER] Check-in [DATE] 3:00pm Check-…" at bounding box center [187, 278] width 122 height 123
click at [130, 235] on link "[STREET_ADDRESS]" at bounding box center [173, 238] width 87 height 14
copy link "[STREET_ADDRESS]"
